Goal: Communication & Community: Connect with others

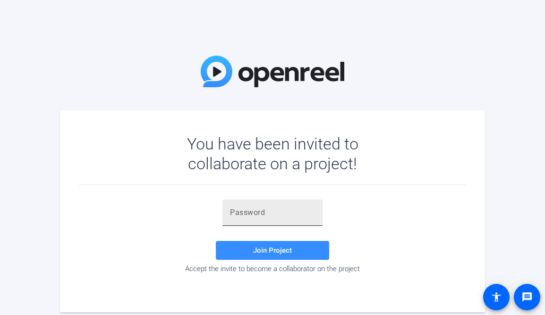
click at [251, 216] on input "text" at bounding box center [272, 212] width 85 height 11
paste input "^LSbYG"
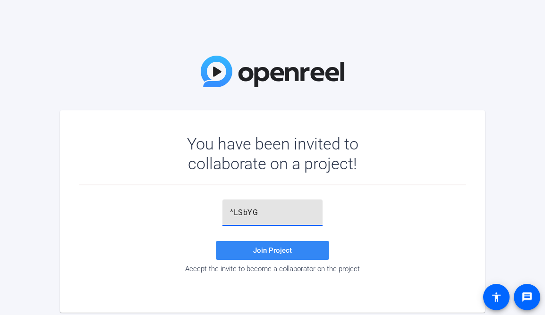
type input "^LSbYG"
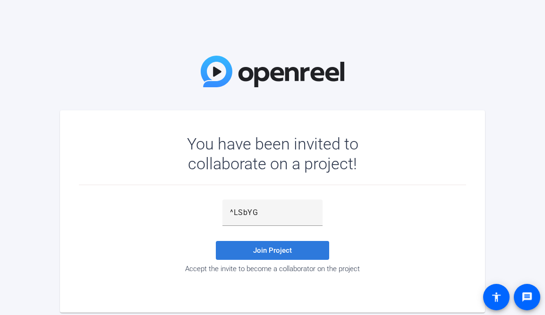
click at [256, 252] on span "Join Project" at bounding box center [272, 250] width 39 height 8
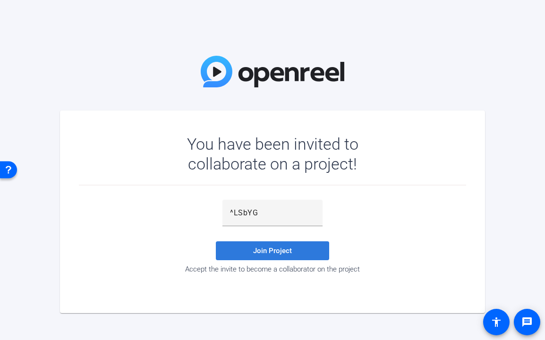
click at [294, 244] on span at bounding box center [272, 250] width 113 height 23
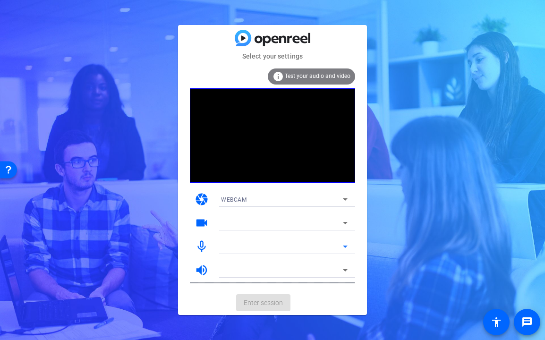
click at [289, 252] on div at bounding box center [282, 246] width 122 height 11
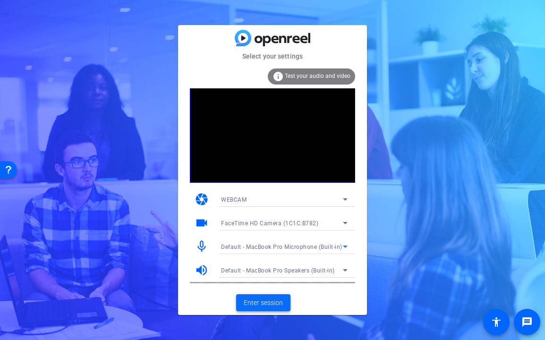
click at [269, 303] on span "Enter session" at bounding box center [263, 303] width 39 height 10
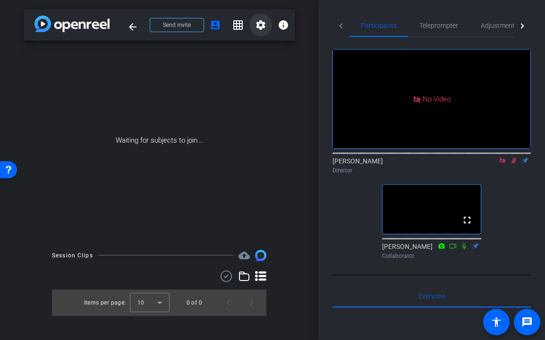
click at [256, 23] on mat-icon "settings" at bounding box center [260, 24] width 11 height 11
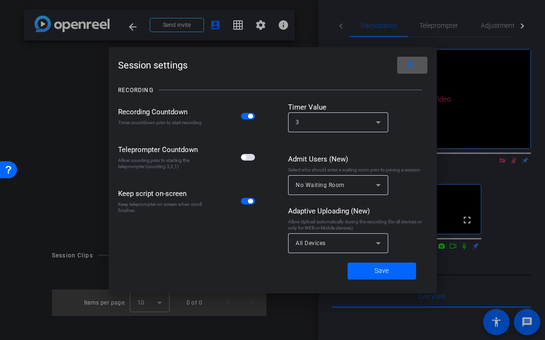
click at [312, 36] on div at bounding box center [272, 170] width 545 height 340
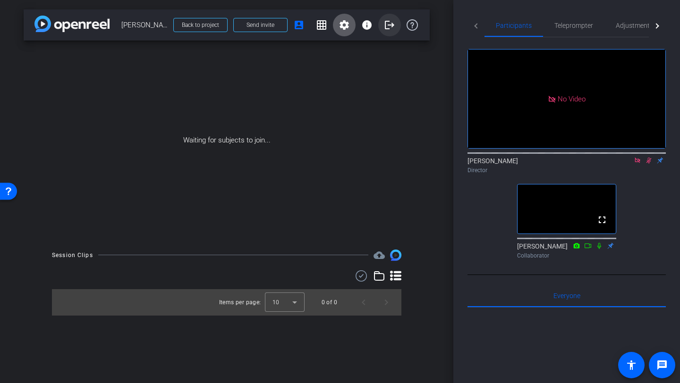
click at [389, 23] on mat-icon "logout" at bounding box center [389, 24] width 11 height 11
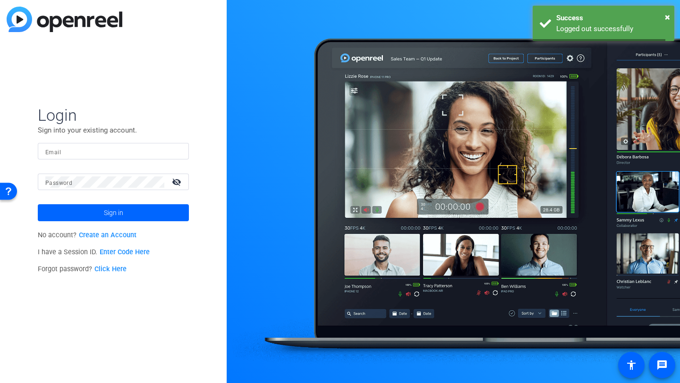
type input "bkerfoot@closertotruth.com"
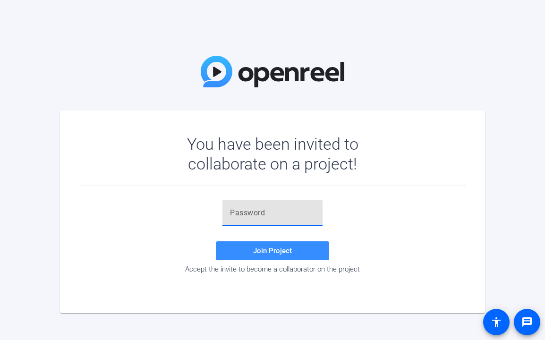
click at [264, 214] on input "text" at bounding box center [272, 212] width 85 height 11
paste input "^LSbYG"
type input "^LSbYG"
click at [262, 247] on span "Join Project" at bounding box center [272, 250] width 39 height 8
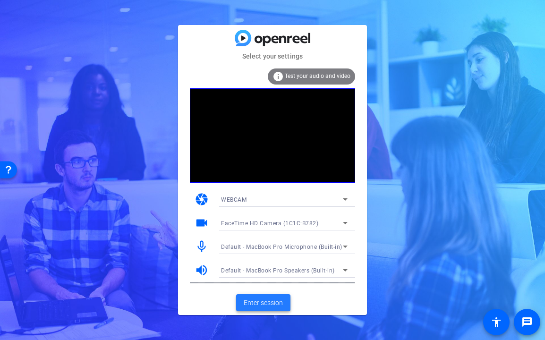
click at [267, 299] on span "Enter session" at bounding box center [263, 303] width 39 height 10
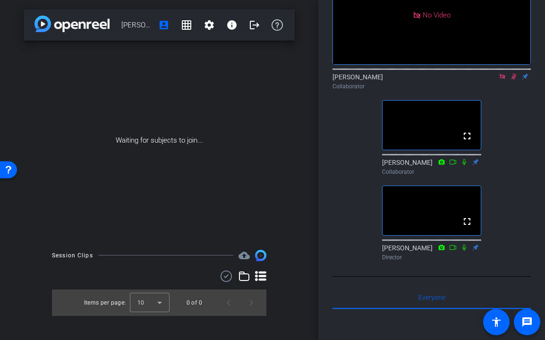
scroll to position [84, 0]
click at [50, 108] on div "Waiting for subjects to join..." at bounding box center [159, 141] width 271 height 200
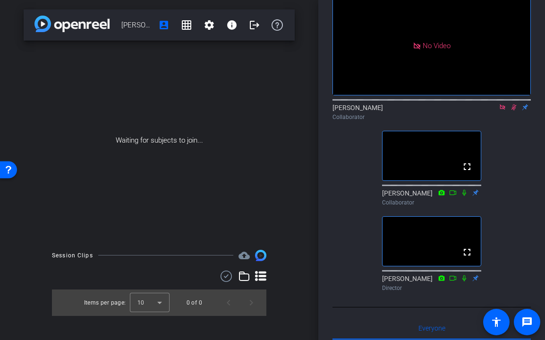
scroll to position [52, 0]
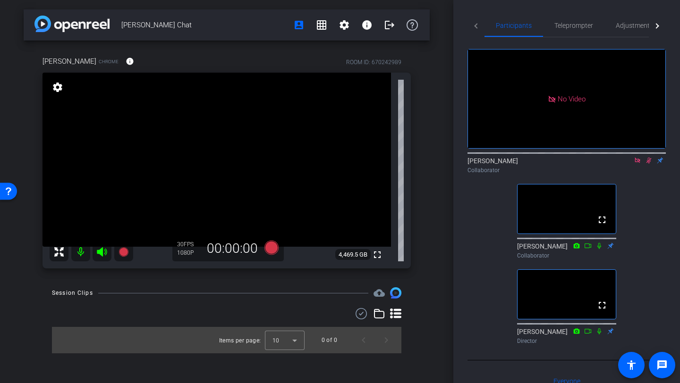
click at [466, 210] on div "Participants Teleprompter Adjustments Live No Video Miranda Fergusson Collabora…" at bounding box center [566, 191] width 227 height 383
click at [544, 22] on span "Adjustments" at bounding box center [634, 25] width 37 height 7
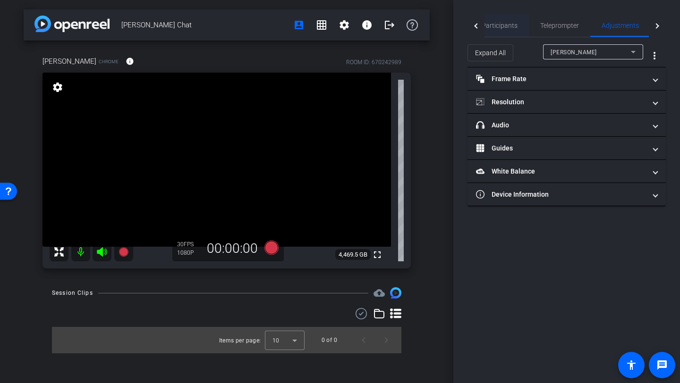
click at [508, 27] on span "Participants" at bounding box center [500, 25] width 36 height 7
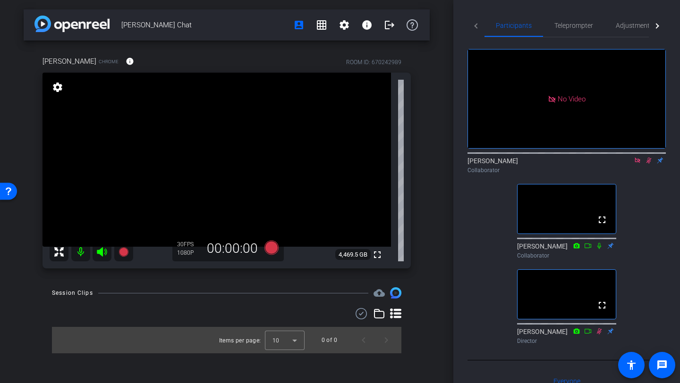
click at [438, 161] on div "Priyamvada Natarajan Chat account_box grid_on settings info logout Robert Lawre…" at bounding box center [226, 191] width 453 height 383
click at [439, 149] on div "Priyamvada Natarajan Chat account_box grid_on settings info logout Robert Lawre…" at bounding box center [226, 191] width 453 height 383
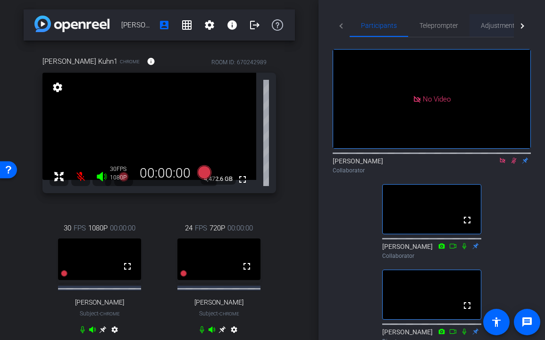
click at [482, 31] on span "Adjustments" at bounding box center [499, 25] width 37 height 23
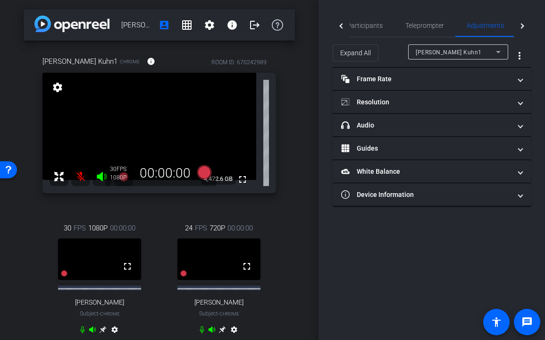
click at [468, 54] on span "[PERSON_NAME] Kuhn1" at bounding box center [449, 52] width 66 height 7
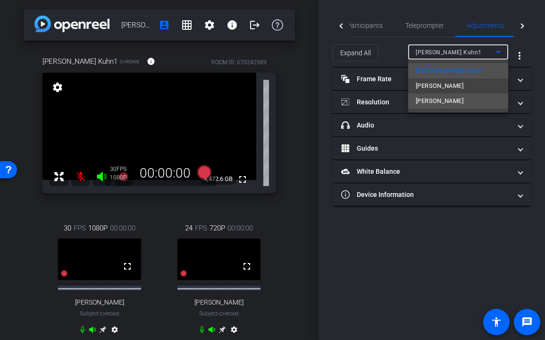
click at [464, 98] on span "[PERSON_NAME]" at bounding box center [440, 100] width 48 height 11
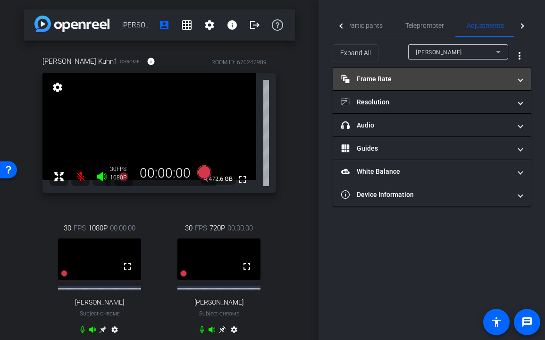
click at [456, 78] on mat-panel-title "Frame Rate Frame Rate" at bounding box center [426, 79] width 170 height 10
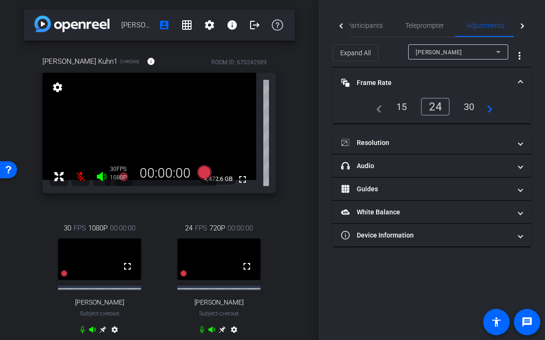
click at [466, 105] on div "30" at bounding box center [469, 107] width 25 height 16
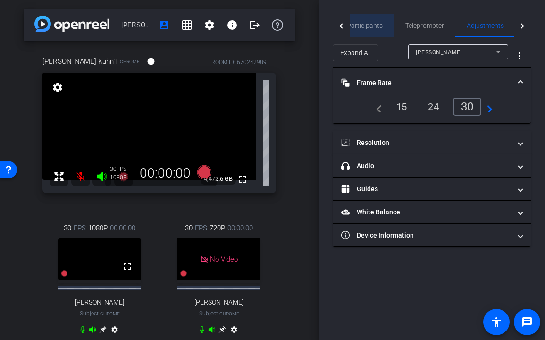
click at [376, 31] on span "Participants" at bounding box center [365, 25] width 36 height 23
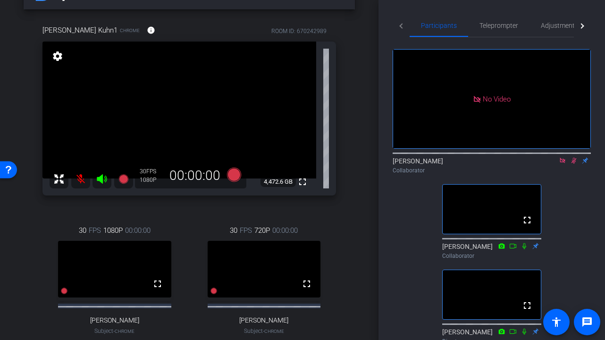
scroll to position [32, 0]
click at [545, 26] on span "Adjustments" at bounding box center [559, 25] width 37 height 7
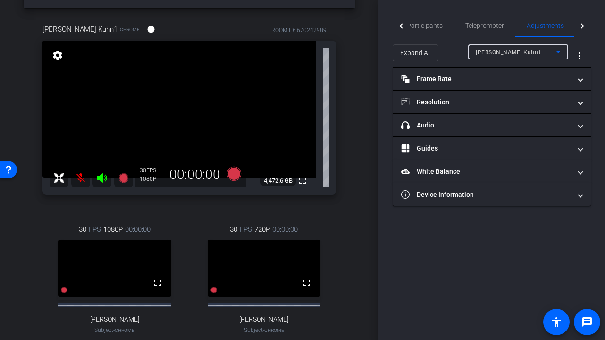
click at [526, 56] on div "[PERSON_NAME] Kuhn1" at bounding box center [516, 52] width 80 height 12
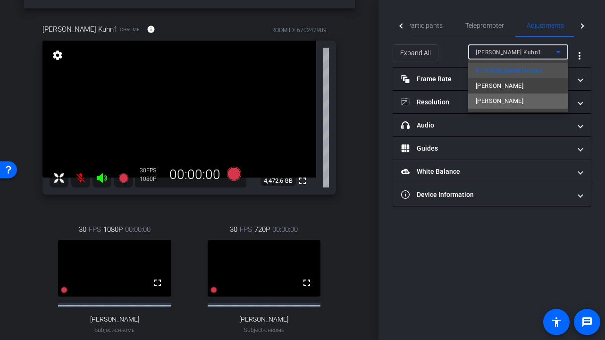
click at [496, 101] on span "[PERSON_NAME]" at bounding box center [500, 100] width 48 height 11
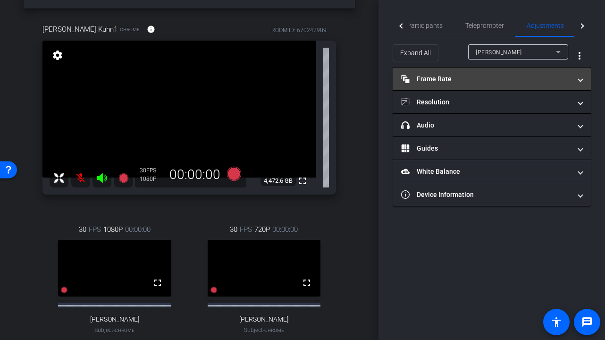
click at [471, 82] on mat-panel-title "Frame Rate Frame Rate" at bounding box center [486, 79] width 170 height 10
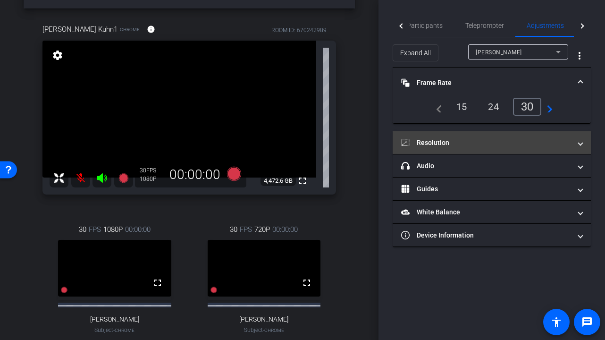
click at [534, 141] on mat-panel-title "Resolution" at bounding box center [486, 143] width 170 height 10
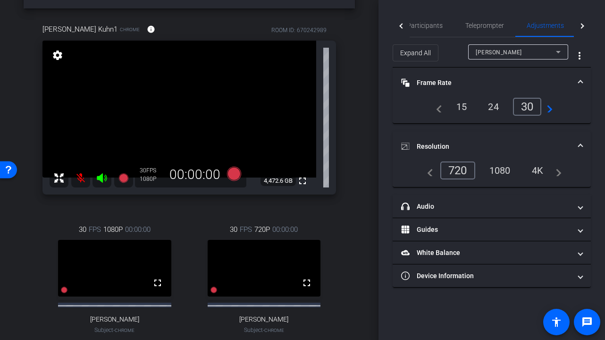
click at [510, 169] on div "1080" at bounding box center [499, 170] width 35 height 16
click at [427, 26] on span "Participants" at bounding box center [425, 25] width 36 height 7
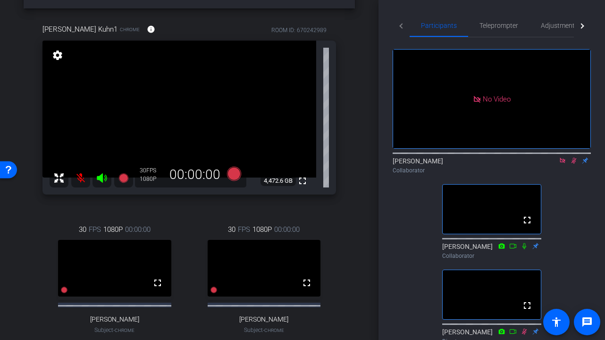
drag, startPoint x: 83, startPoint y: 323, endPoint x: 155, endPoint y: 324, distance: 71.8
click at [155, 324] on div "30 FPS 1080P 00:00:00 fullscreen [PERSON_NAME] Subject - Chrome settings" at bounding box center [114, 289] width 144 height 161
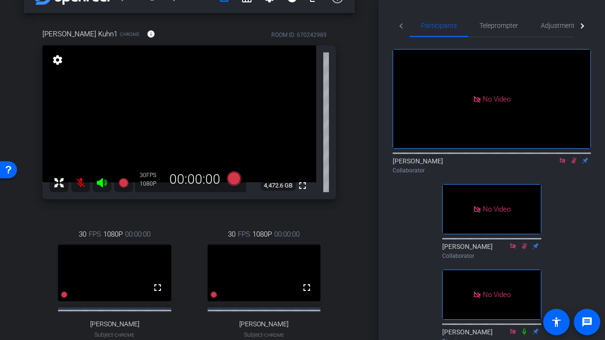
scroll to position [41, 0]
